Goal: Information Seeking & Learning: Learn about a topic

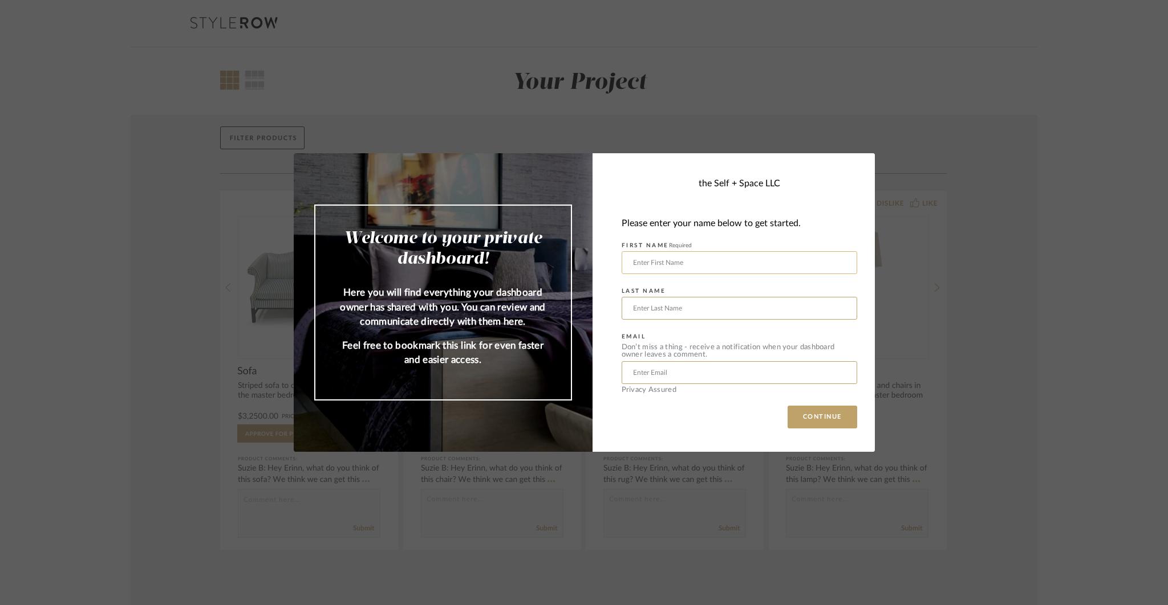
click at [836, 263] on input "text" at bounding box center [738, 262] width 235 height 23
type input "Praveen"
type input "Kola"
type input "[EMAIL_ADDRESS][DOMAIN_NAME]"
click at [834, 420] on button "CONTINUE" at bounding box center [822, 417] width 70 height 23
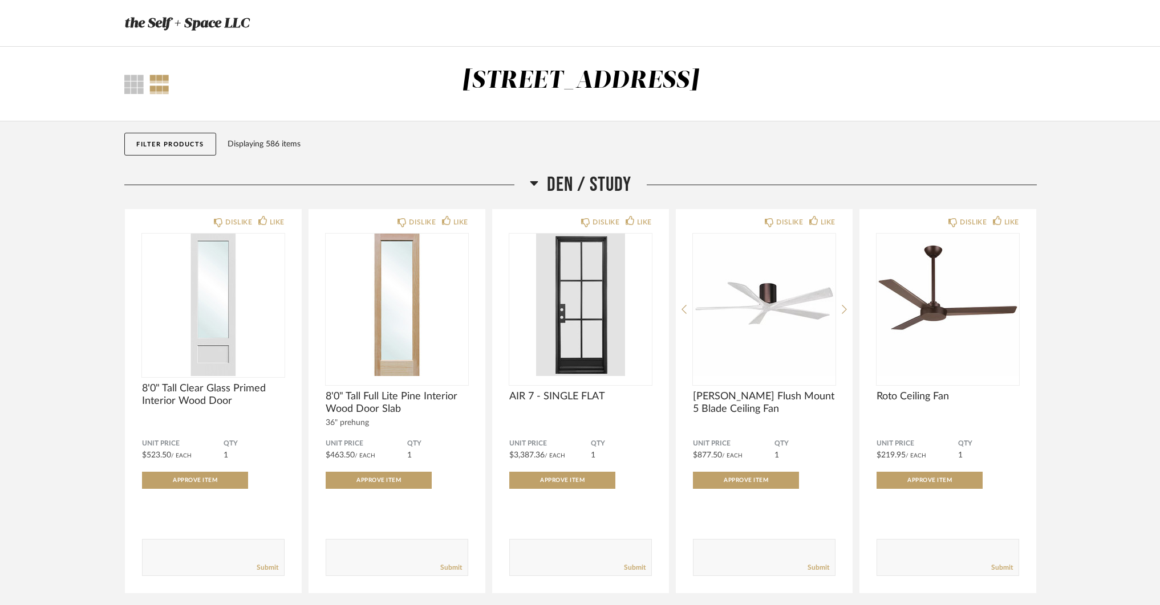
click at [536, 182] on icon at bounding box center [534, 183] width 8 height 5
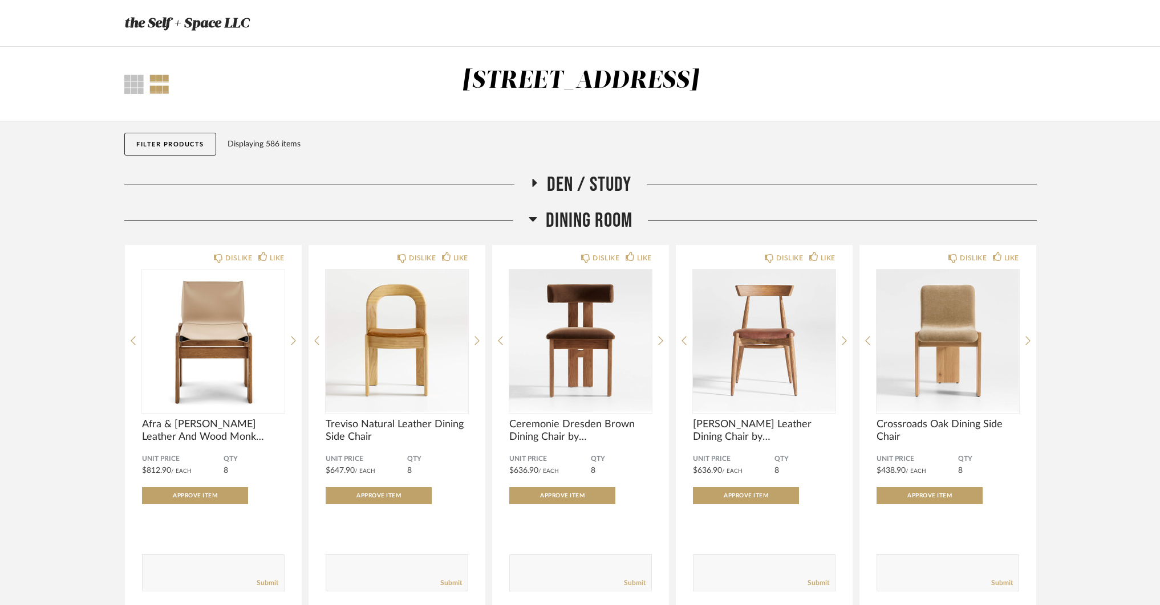
click at [530, 217] on icon at bounding box center [533, 219] width 8 height 5
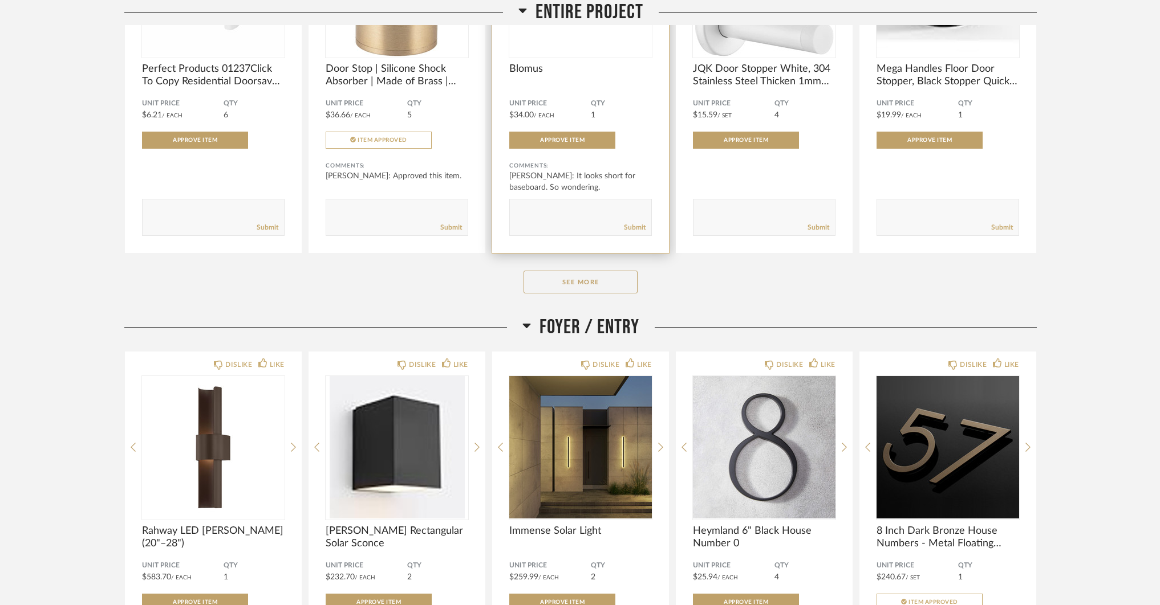
scroll to position [503, 0]
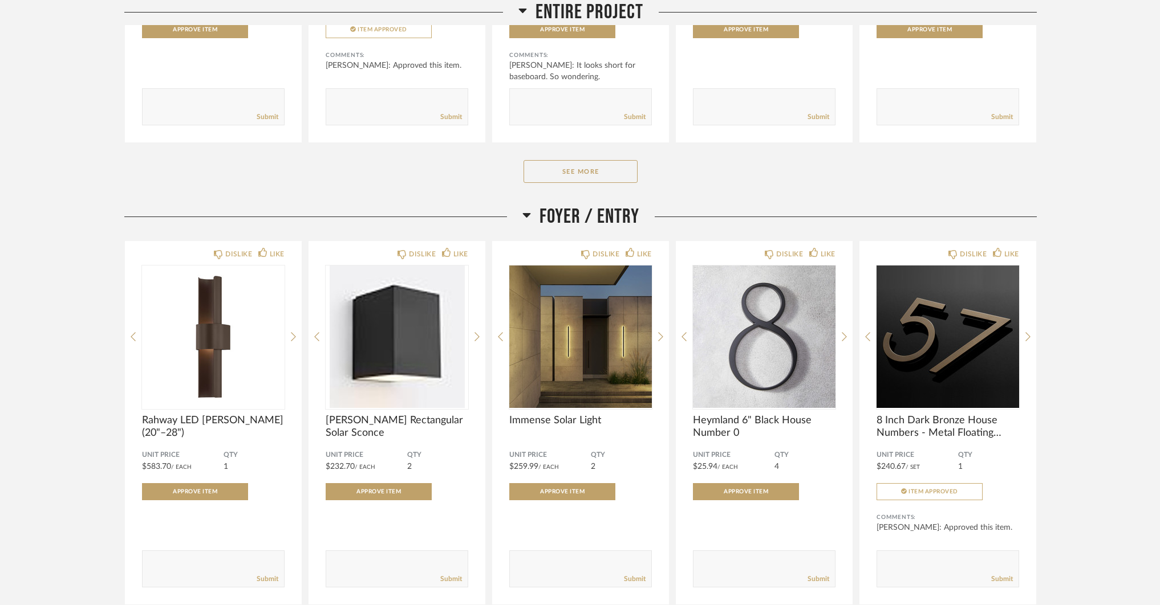
click at [525, 214] on icon at bounding box center [526, 215] width 8 height 5
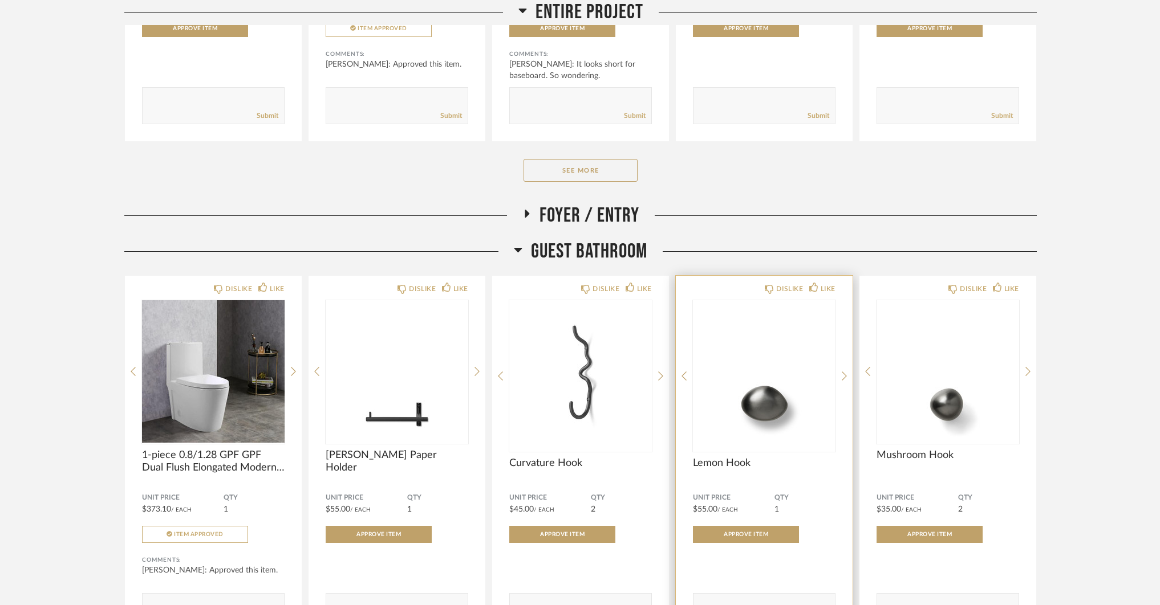
scroll to position [477, 0]
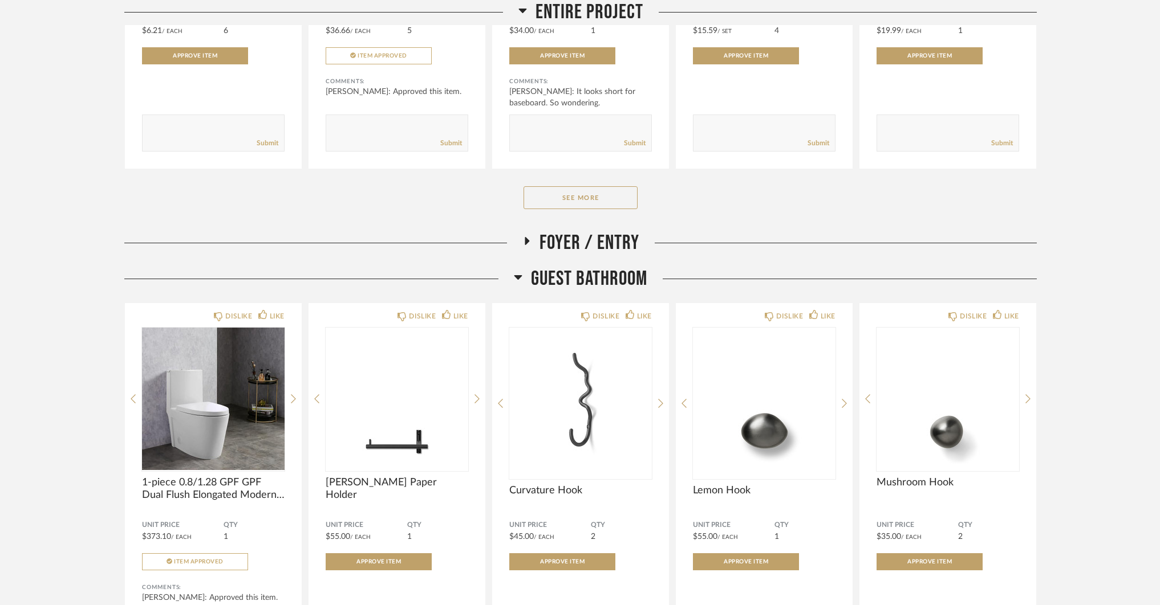
click at [514, 277] on icon at bounding box center [518, 277] width 9 height 14
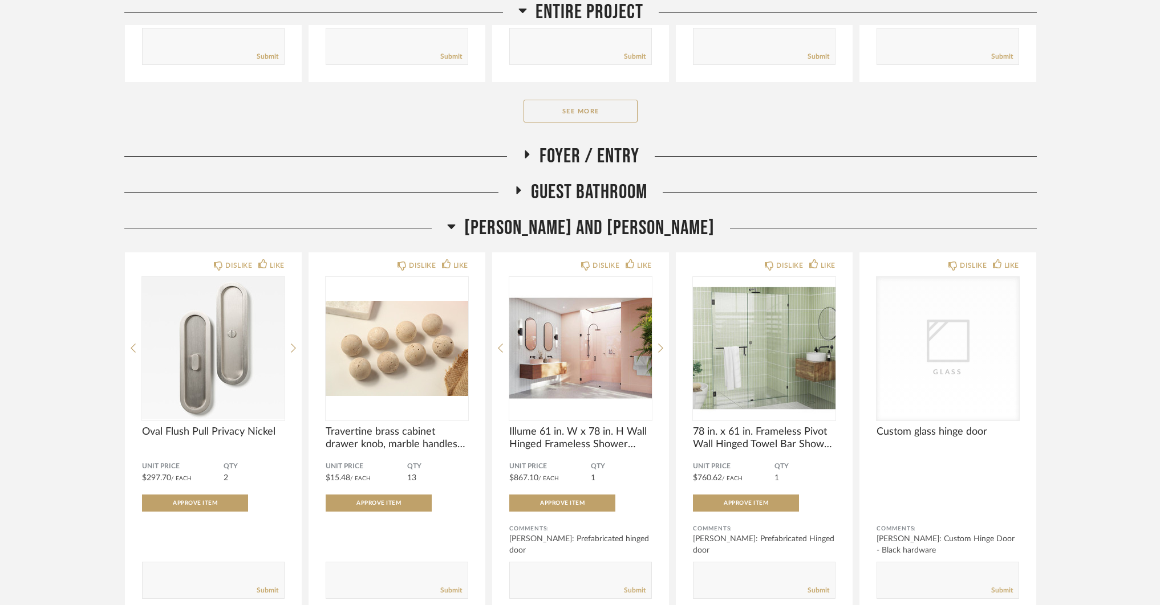
scroll to position [599, 0]
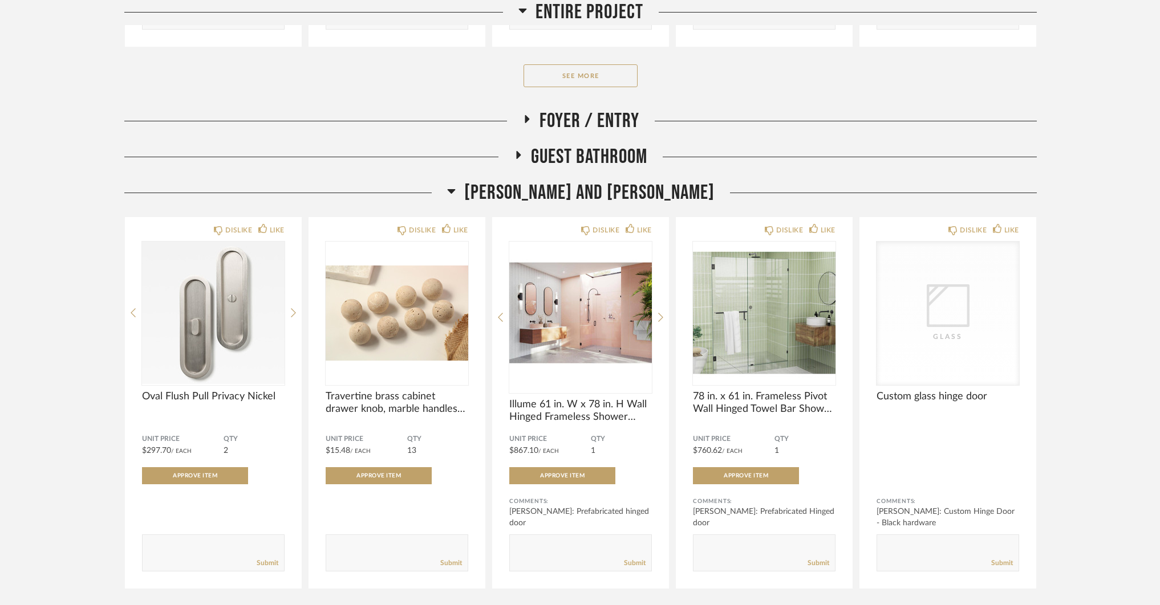
click at [455, 191] on icon at bounding box center [451, 191] width 8 height 5
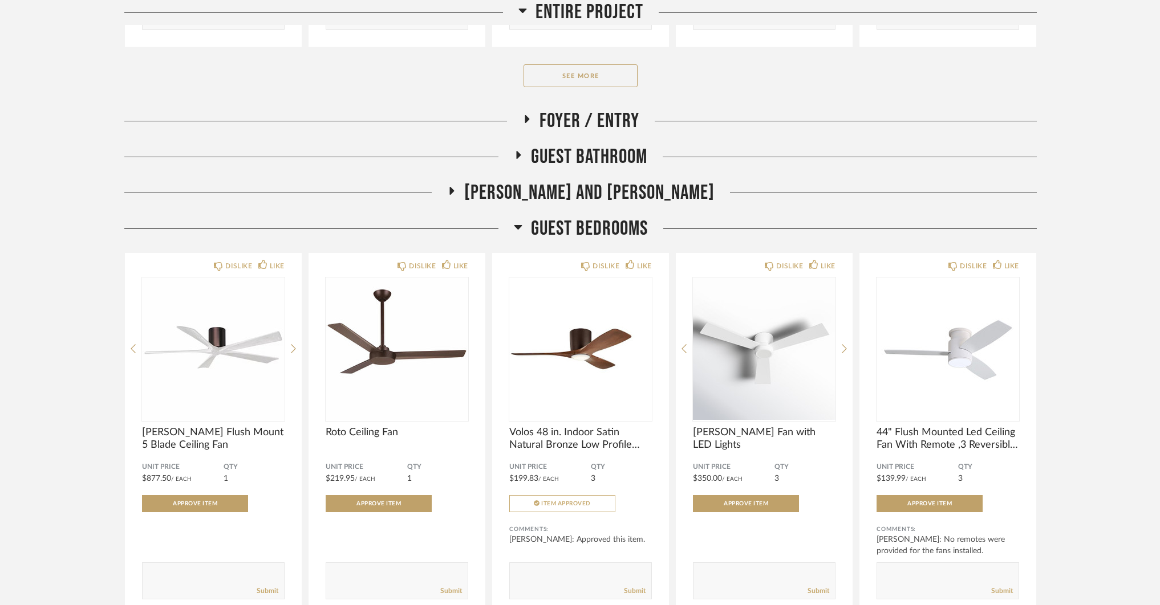
click at [522, 227] on h2 "Guest Bedrooms" at bounding box center [581, 229] width 134 height 25
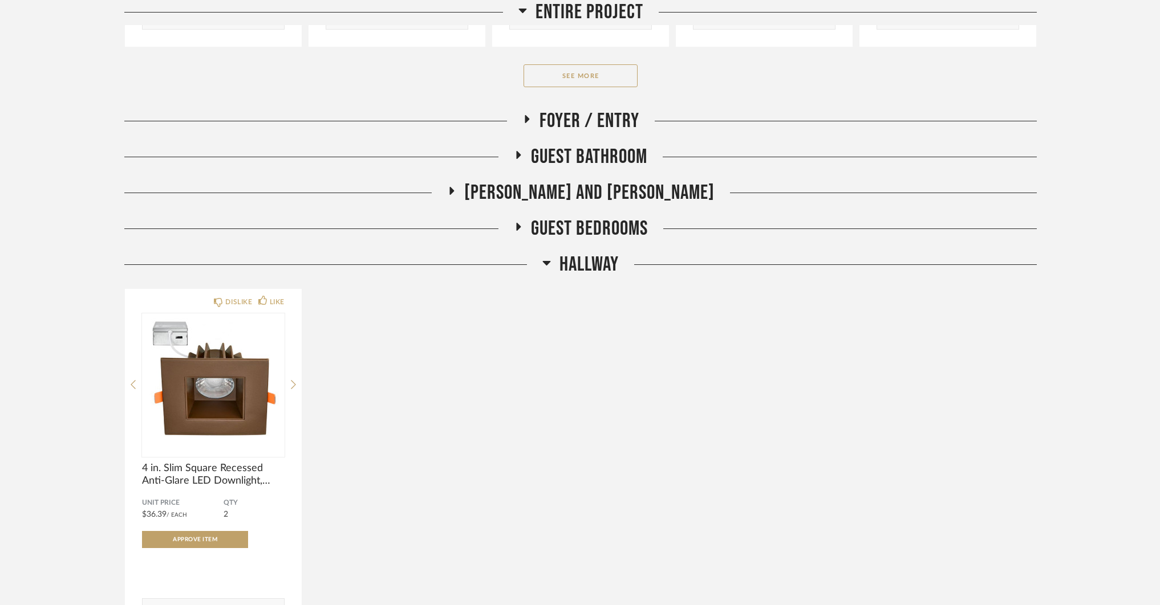
click at [543, 261] on icon at bounding box center [547, 263] width 8 height 5
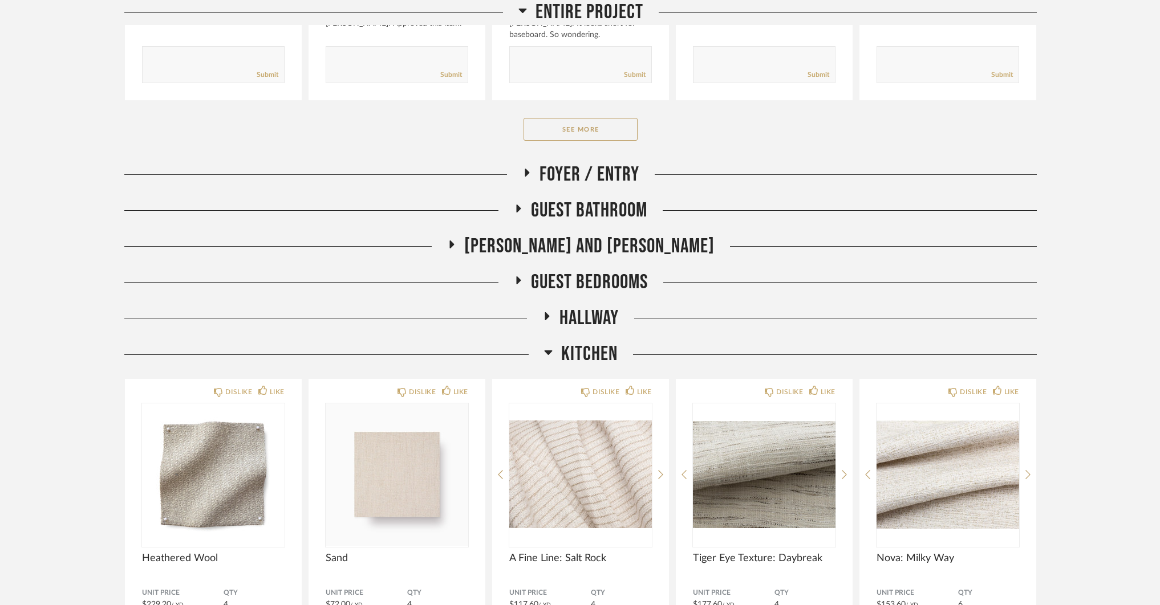
scroll to position [546, 0]
click at [555, 356] on h2 "Kitchen" at bounding box center [581, 354] width 74 height 25
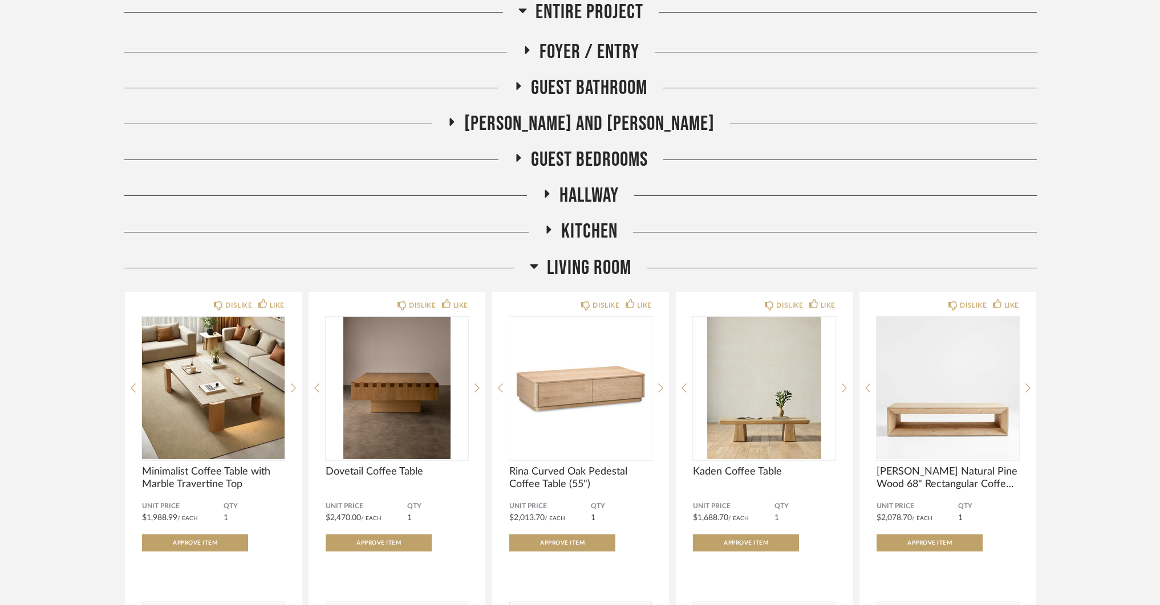
scroll to position [757, 0]
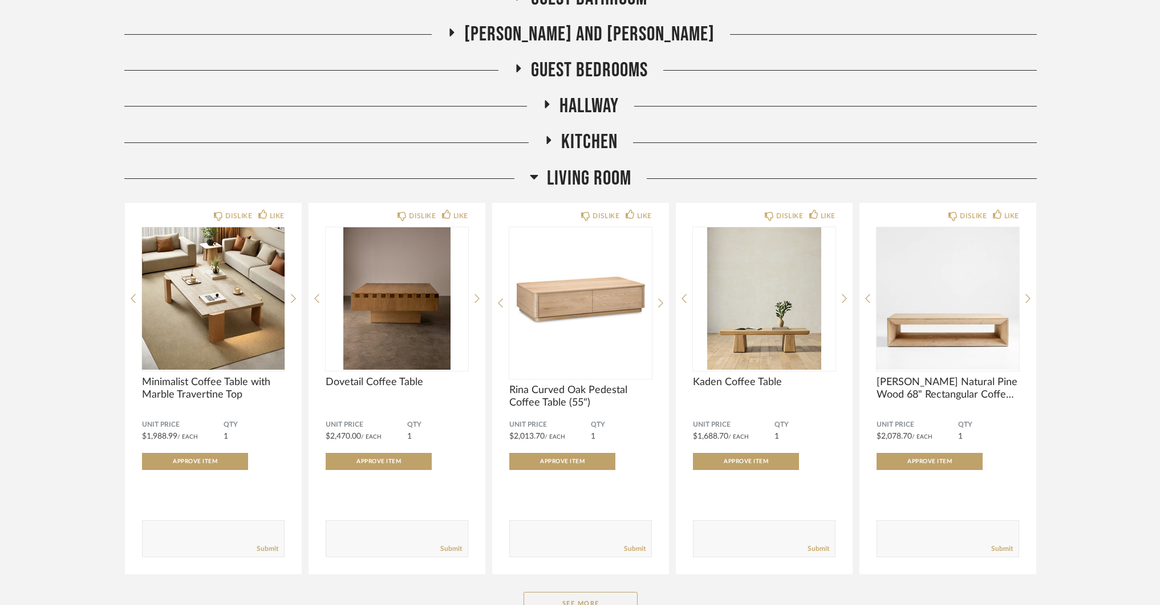
click at [532, 176] on icon at bounding box center [534, 177] width 8 height 5
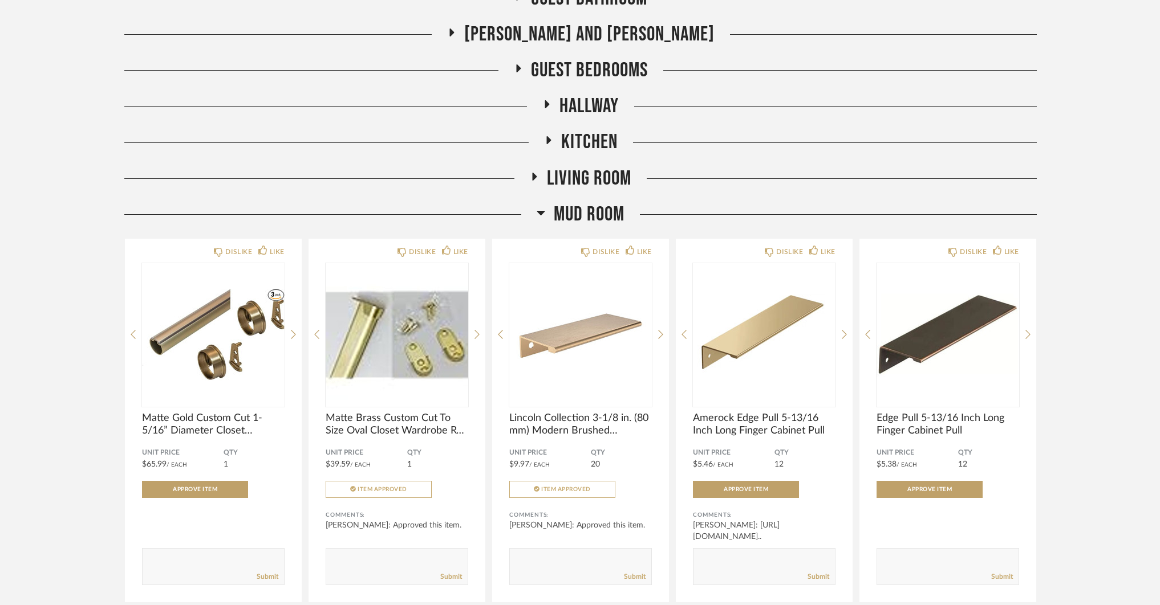
click at [539, 212] on icon at bounding box center [541, 213] width 8 height 5
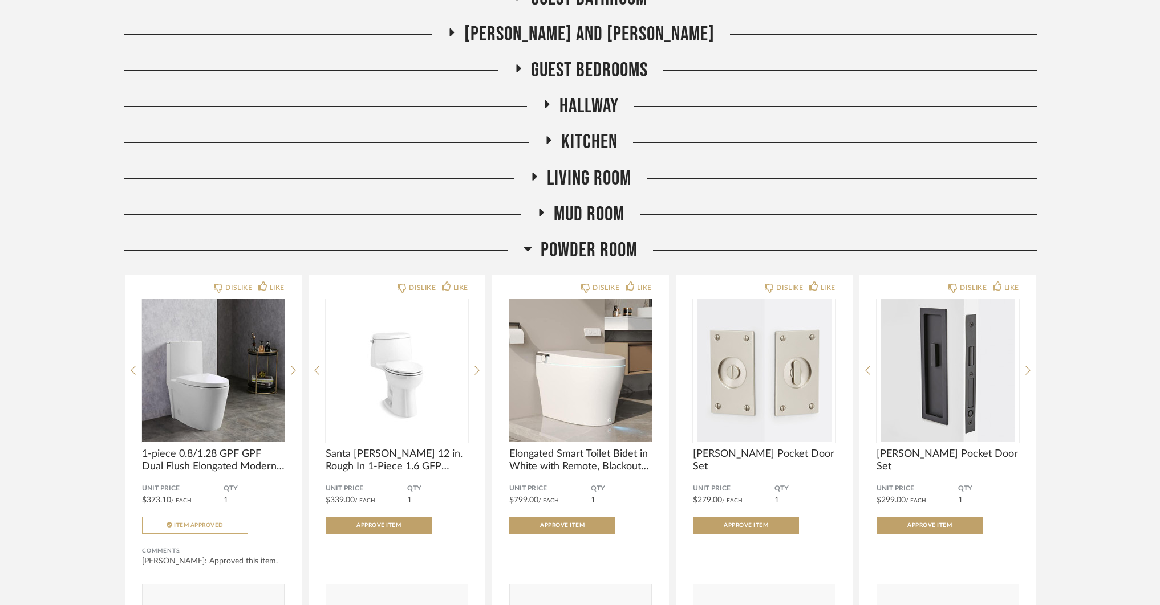
click at [528, 247] on icon at bounding box center [528, 249] width 8 height 5
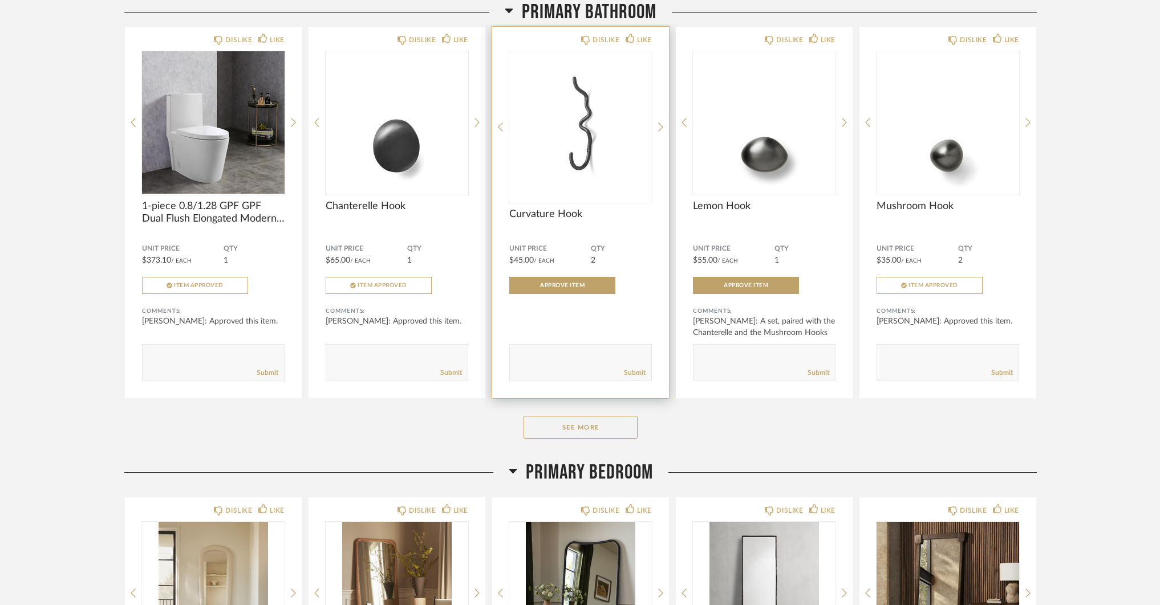
scroll to position [1041, 0]
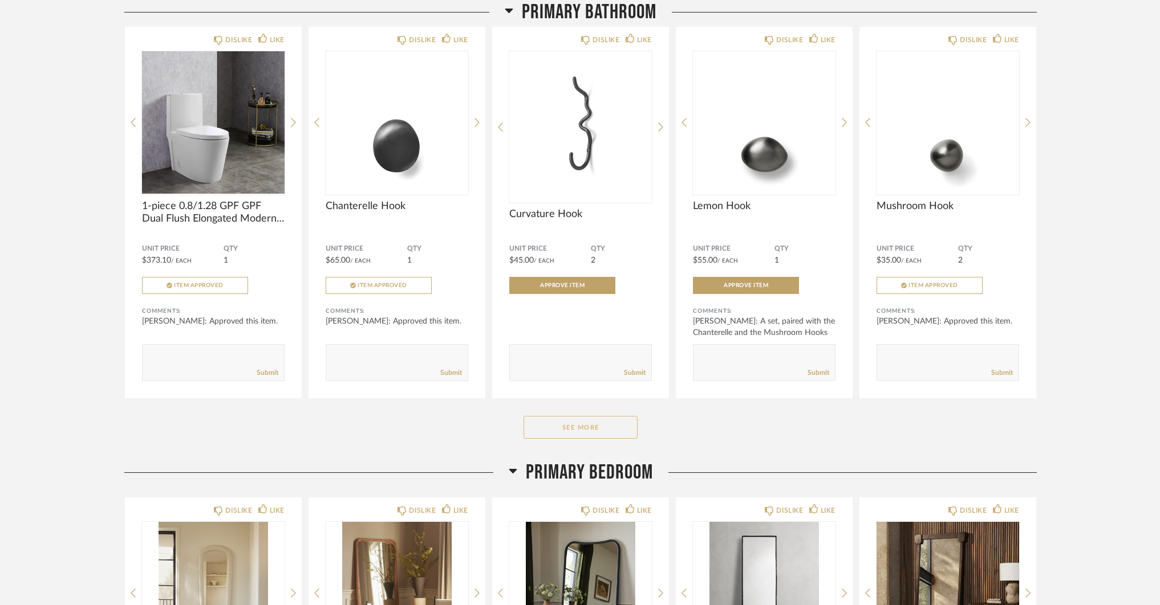
click at [591, 422] on button "See More" at bounding box center [580, 427] width 114 height 23
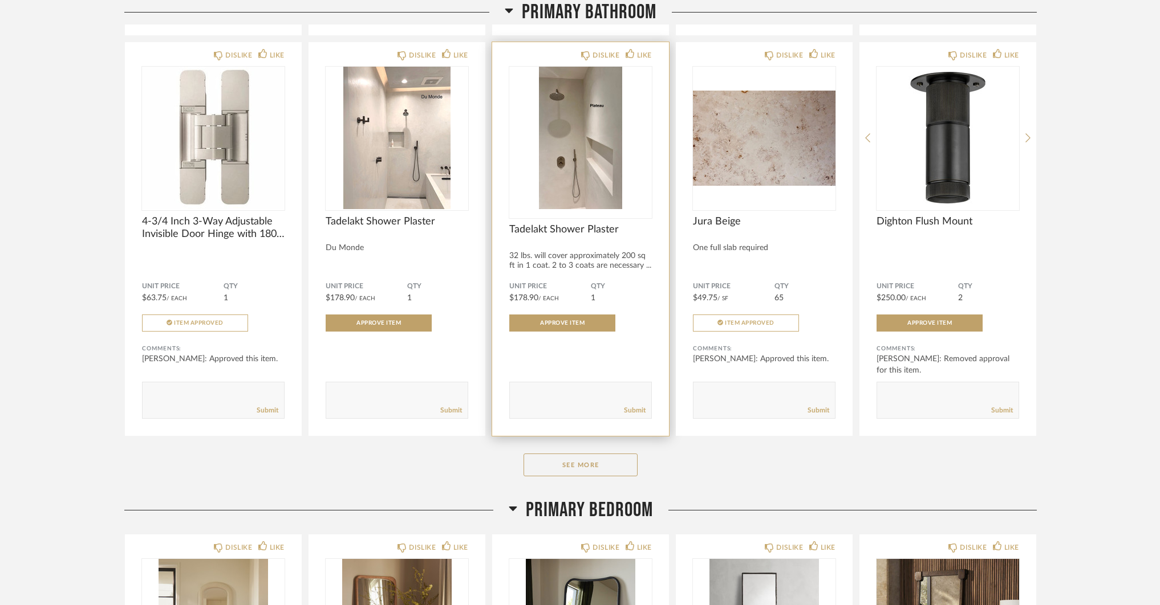
scroll to position [2608, 0]
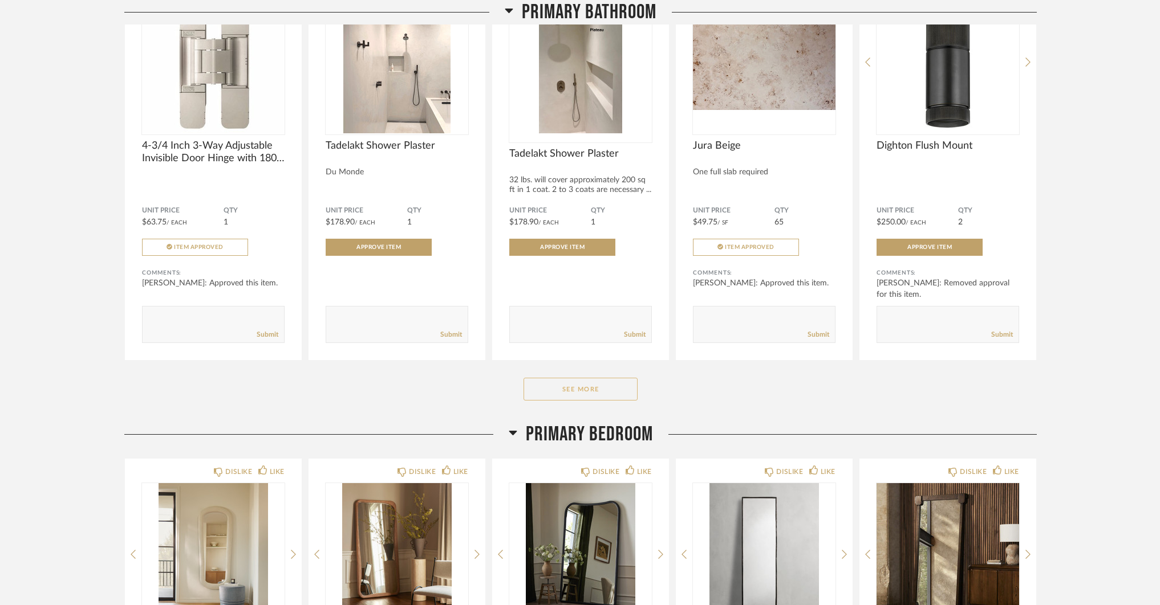
click at [588, 381] on button "See More" at bounding box center [580, 389] width 114 height 23
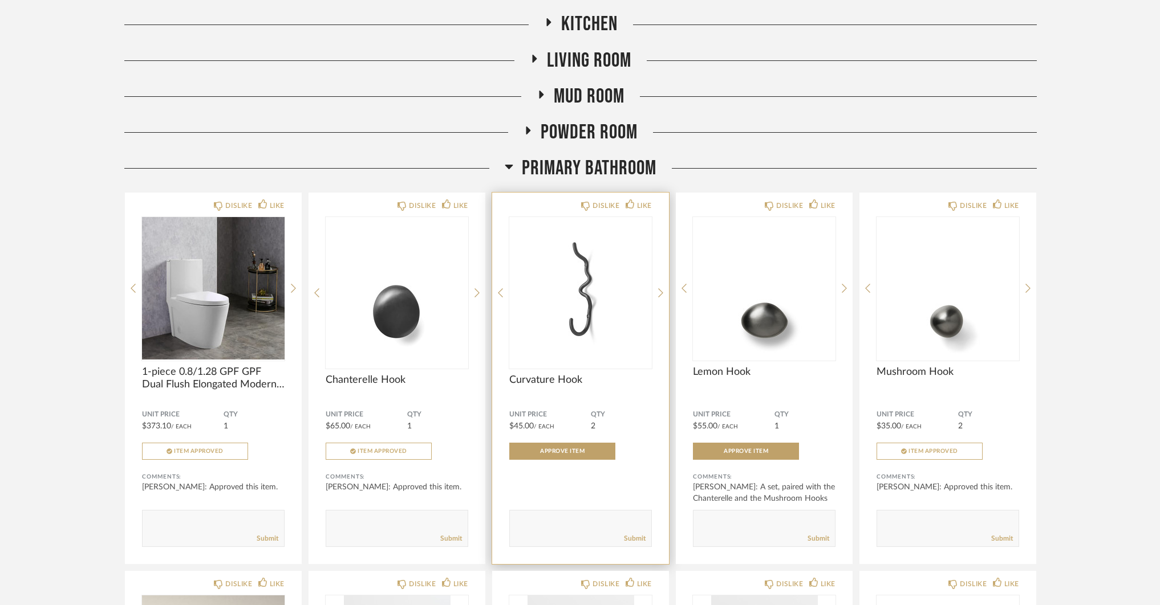
scroll to position [851, 0]
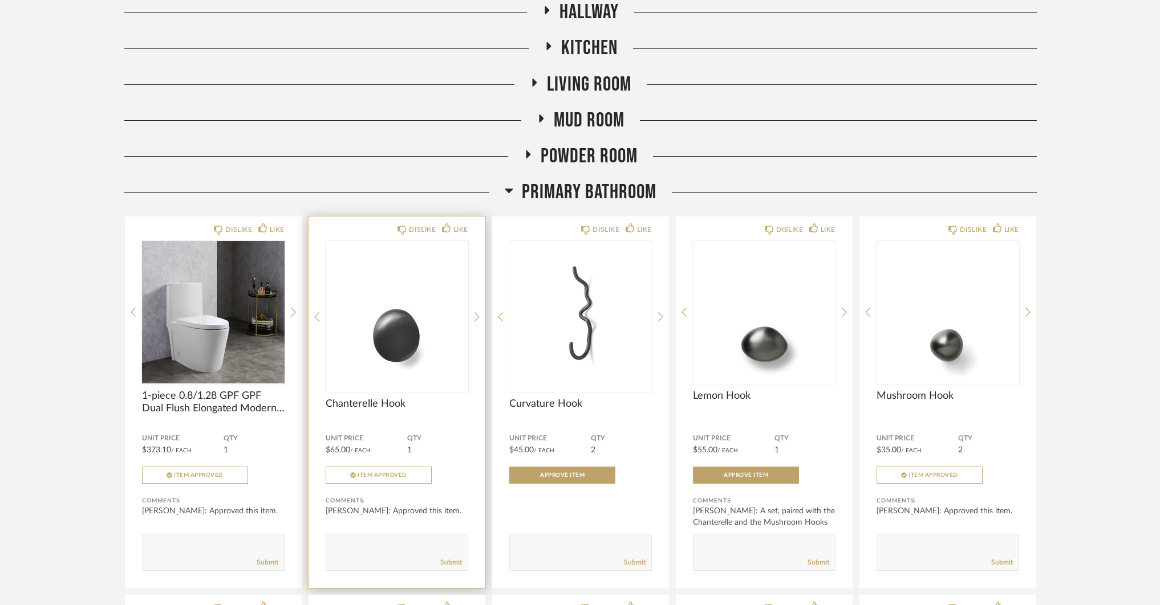
click at [473, 316] on div "DISLIKE LIKE Chanterelle Hook Unit Price $65.00 / Each QTY 1 Item Approved Comm…" at bounding box center [396, 403] width 177 height 372
click at [478, 315] on icon at bounding box center [476, 317] width 5 height 9
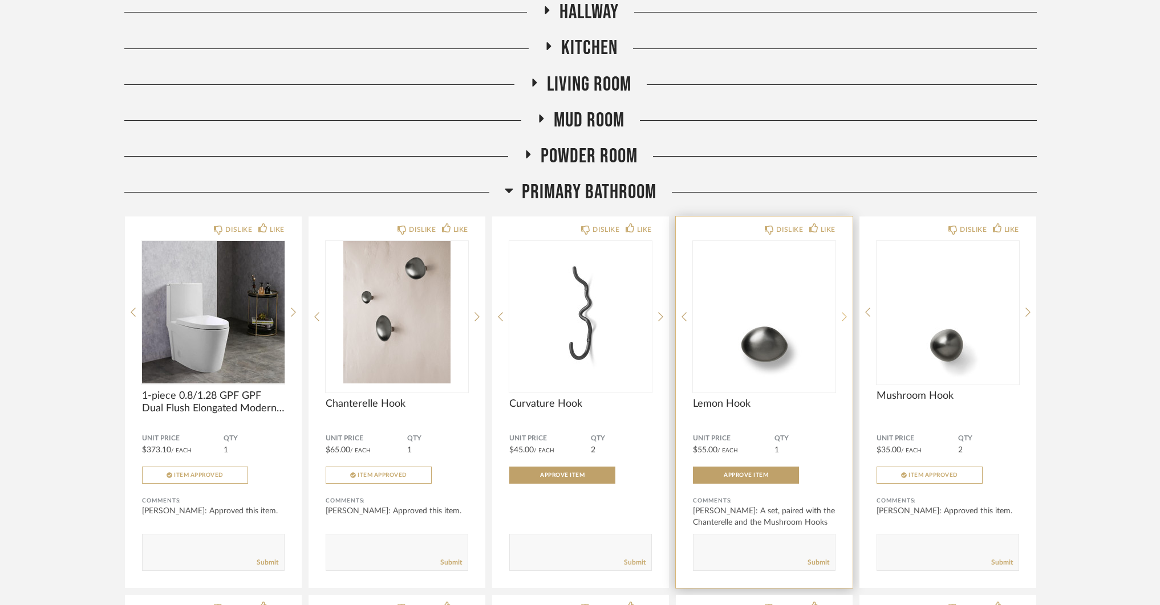
click at [843, 314] on icon at bounding box center [844, 317] width 5 height 10
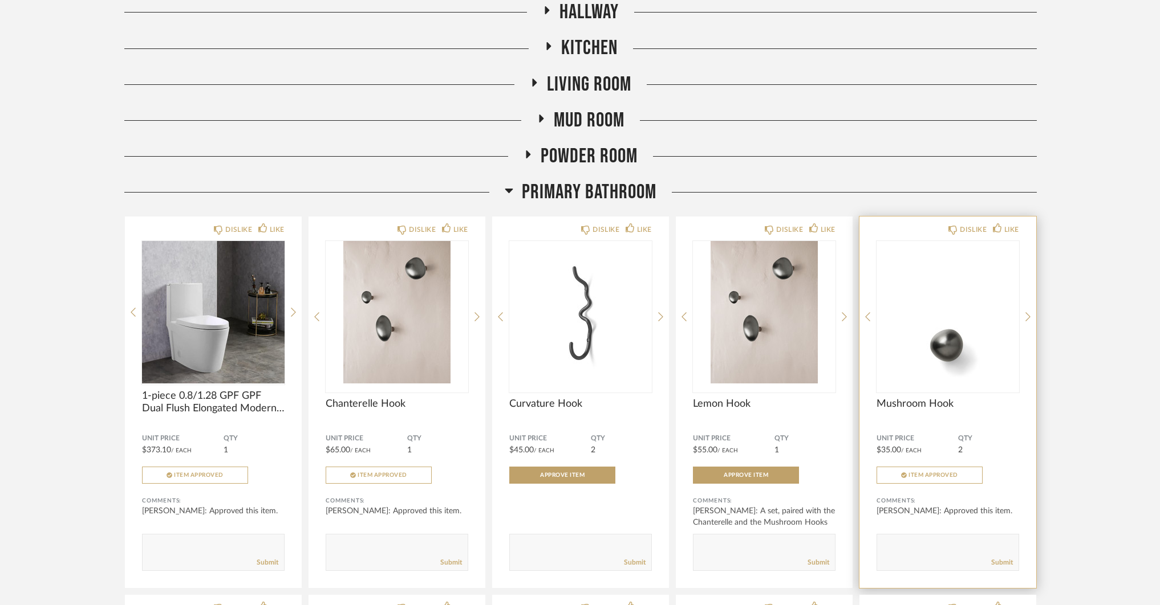
click at [1030, 313] on div "DISLIKE LIKE Mushroom Hook Unit Price $35.00 / Each QTY 2 Item Approved Comment…" at bounding box center [947, 403] width 177 height 372
click at [1030, 316] on icon at bounding box center [1027, 317] width 5 height 9
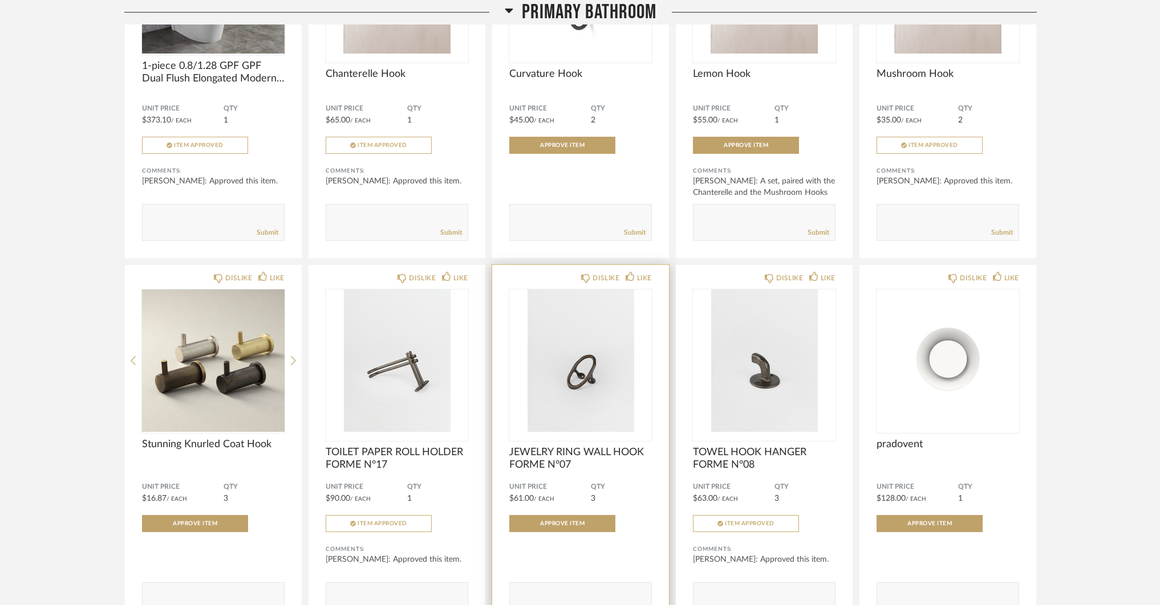
scroll to position [1214, 0]
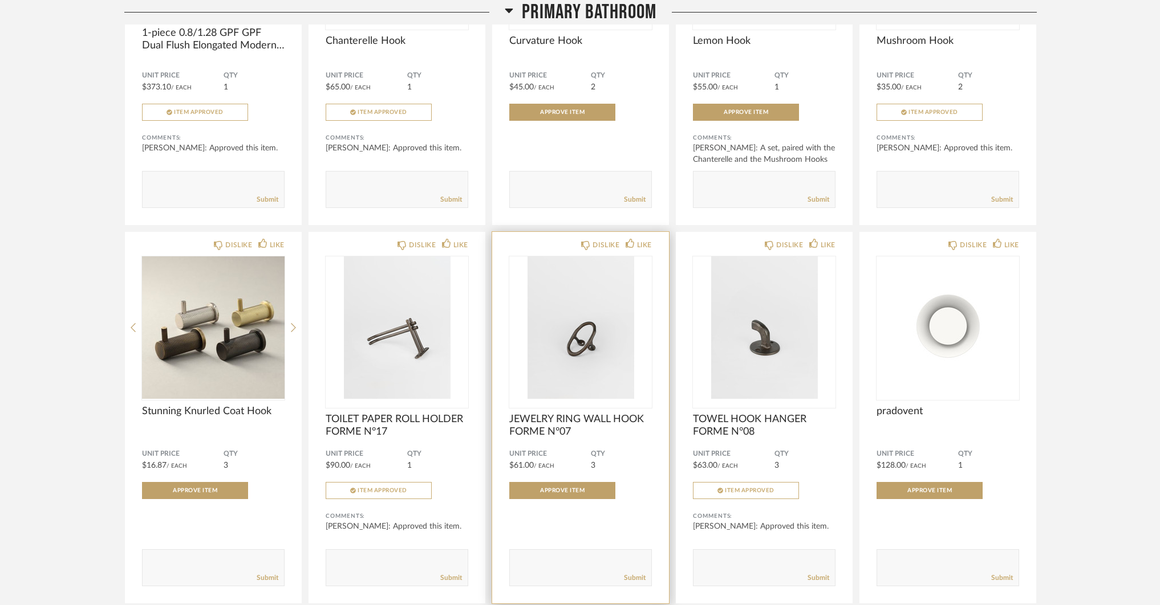
click at [552, 422] on span "JEWELRY RING WALL HOOK FORME N°07" at bounding box center [580, 425] width 143 height 25
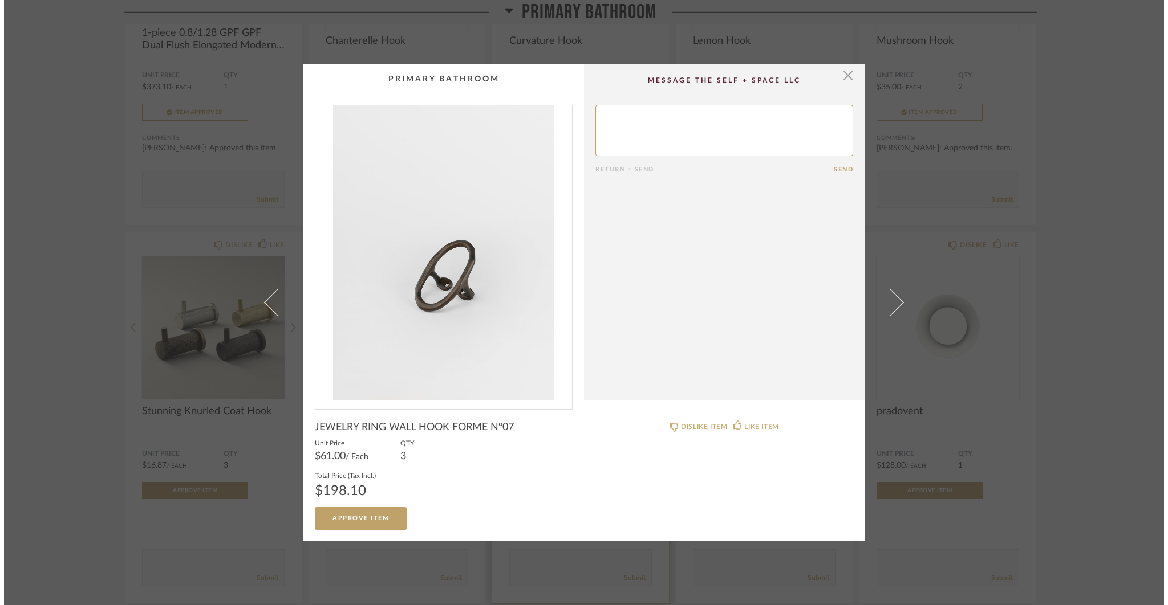
scroll to position [0, 0]
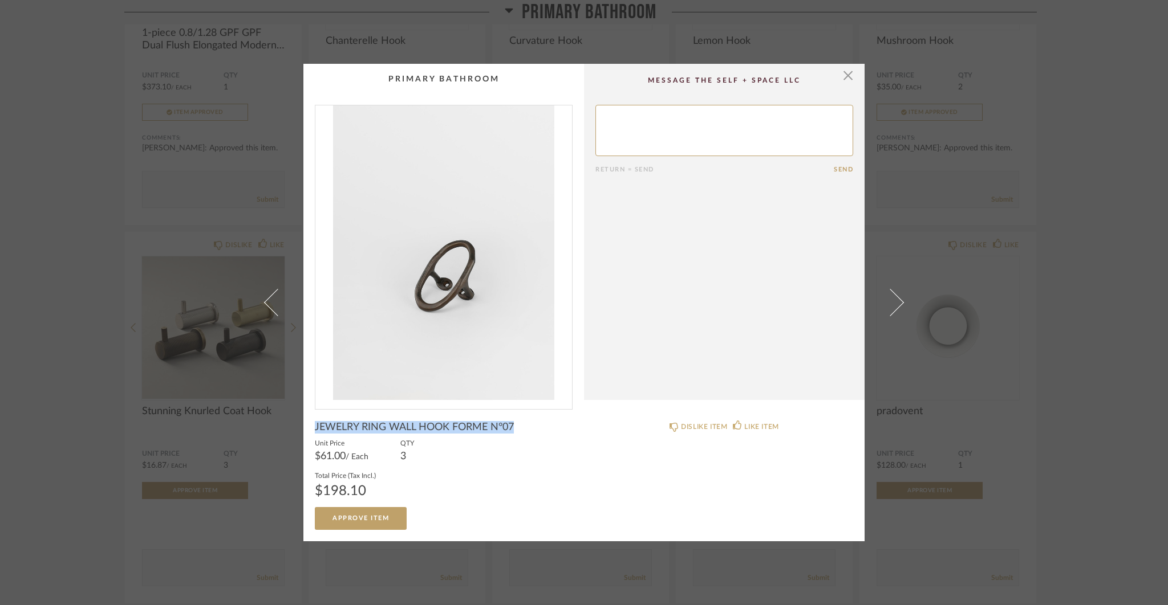
drag, startPoint x: 311, startPoint y: 428, endPoint x: 457, endPoint y: 427, distance: 146.0
click at [521, 435] on product-name "JEWELRY RING WALL HOOK FORME N°07" at bounding box center [444, 429] width 258 height 17
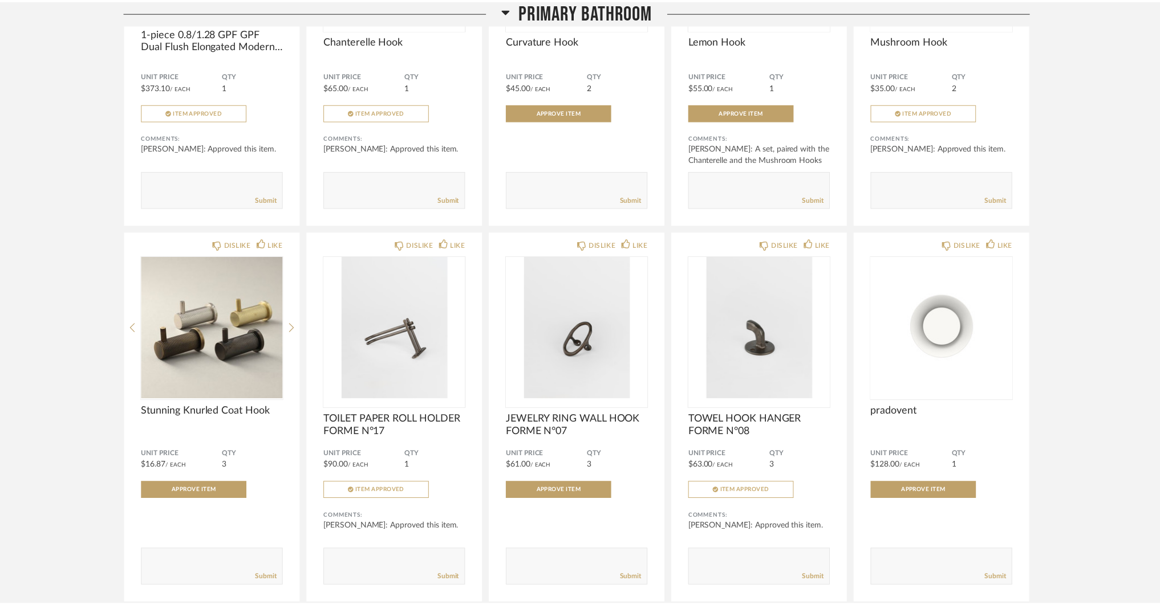
scroll to position [1214, 0]
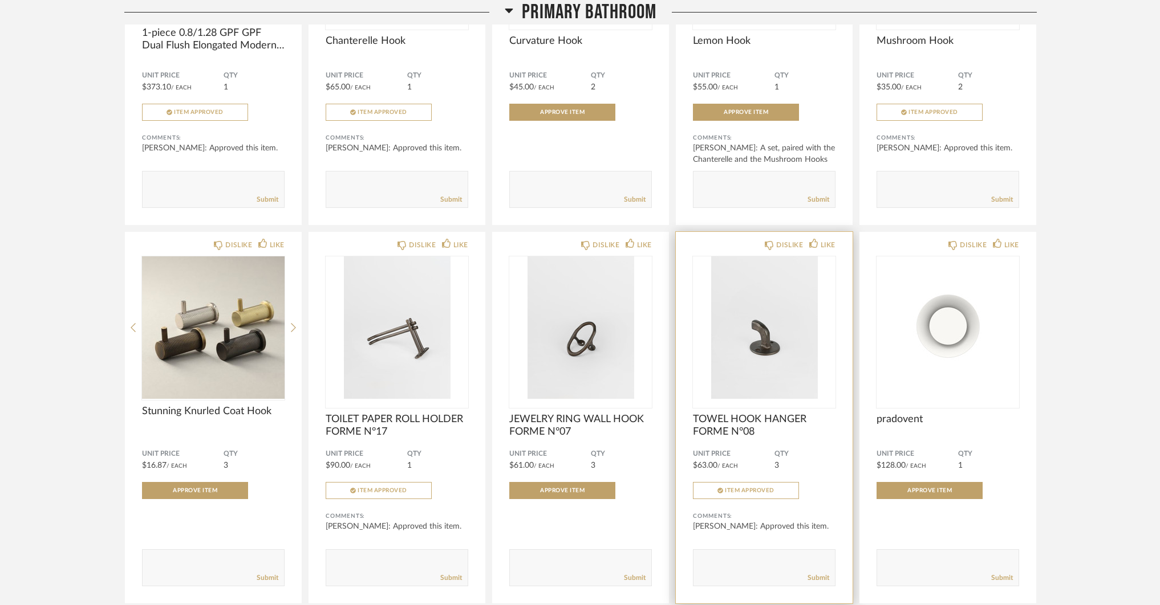
click at [757, 338] on img "0" at bounding box center [764, 328] width 143 height 143
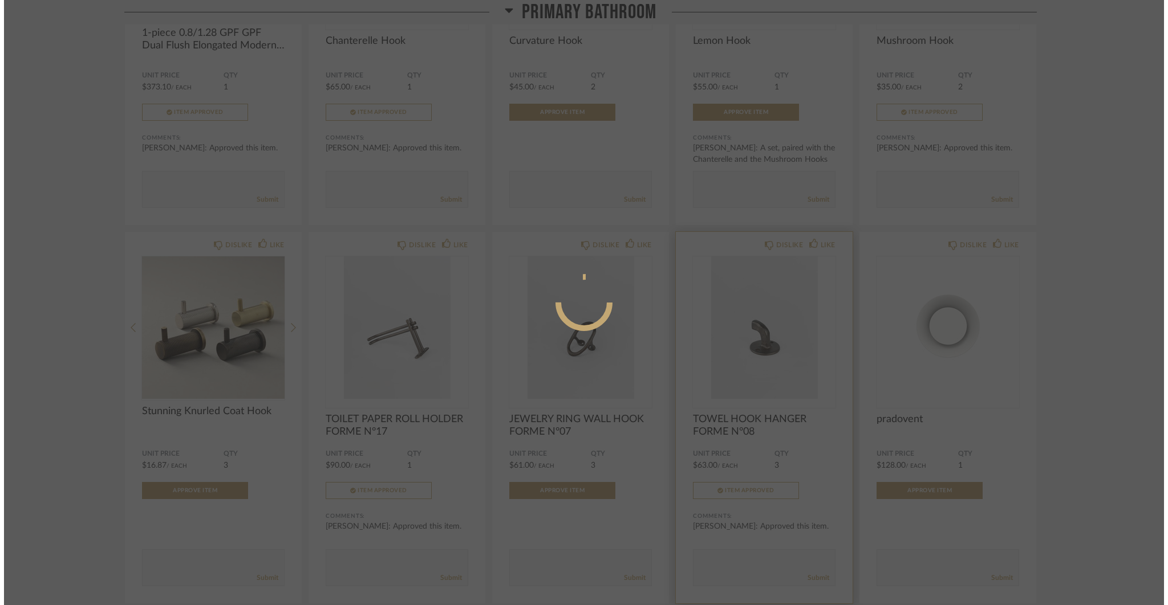
scroll to position [0, 0]
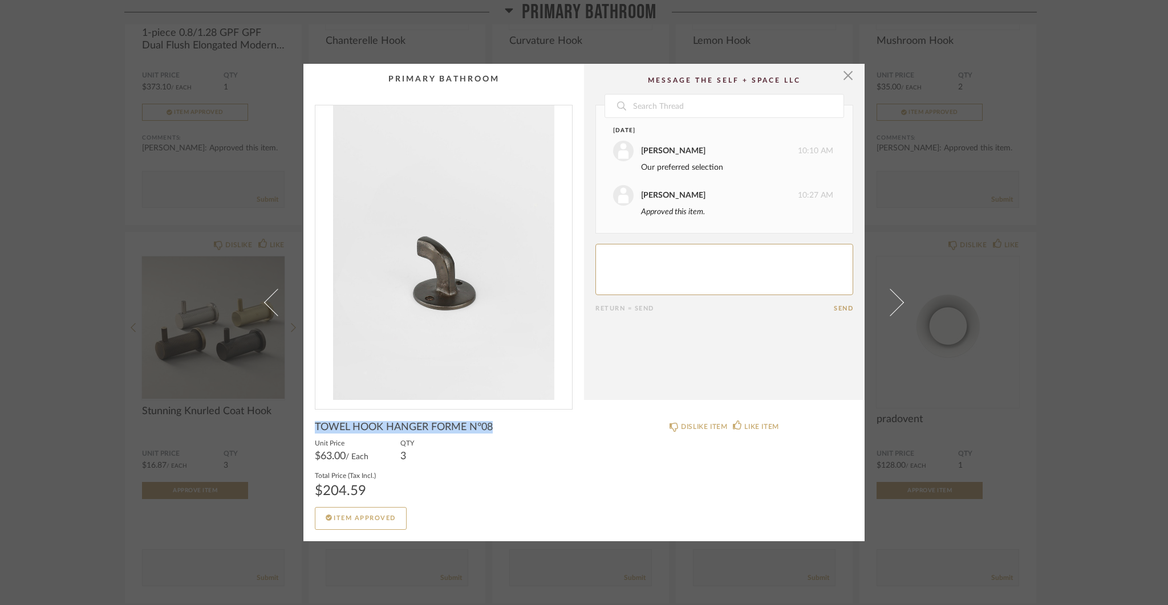
drag, startPoint x: 312, startPoint y: 427, endPoint x: 491, endPoint y: 427, distance: 179.0
click at [491, 427] on div "TOWEL HOOK HANGER FORME N°08" at bounding box center [444, 427] width 258 height 13
